Goal: Task Accomplishment & Management: Complete application form

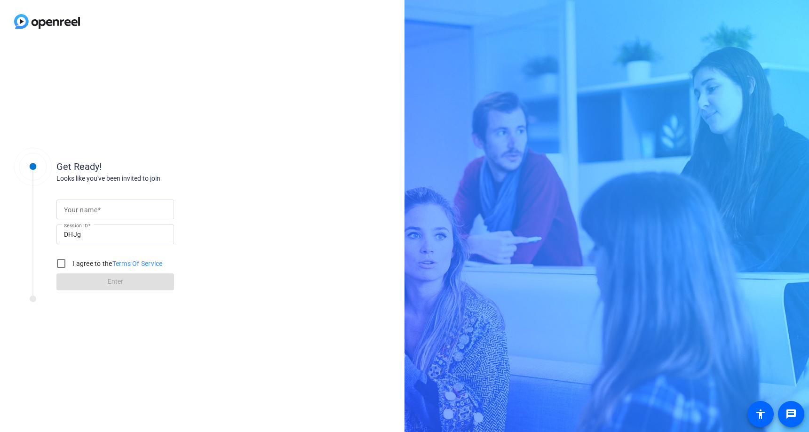
click at [76, 210] on mat-label "Your name" at bounding box center [80, 210] width 33 height 8
click at [76, 210] on input "Your name" at bounding box center [115, 209] width 103 height 11
click at [246, 138] on div "Get Ready! Looks like you've been invited to join Your name Session ID DHJg I a…" at bounding box center [202, 237] width 404 height 389
click at [71, 210] on mat-label "Your name" at bounding box center [80, 210] width 33 height 8
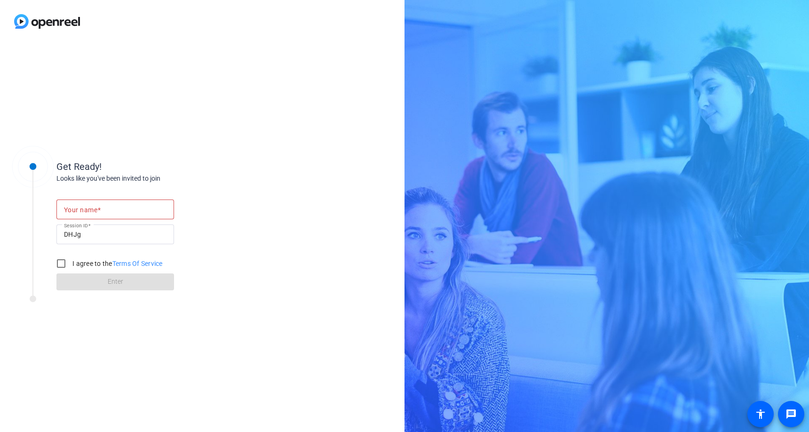
click at [71, 210] on input "Your name" at bounding box center [115, 209] width 103 height 11
type input "[PERSON_NAME]"
click at [57, 264] on input "I agree to the Terms Of Service" at bounding box center [61, 263] width 19 height 19
checkbox input "true"
click at [122, 281] on span "Enter" at bounding box center [116, 282] width 16 height 10
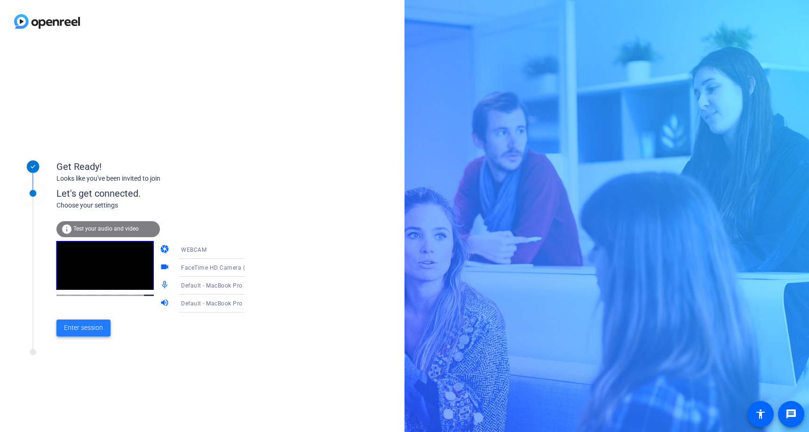
click at [85, 329] on span "Enter session" at bounding box center [83, 328] width 39 height 10
